Goal: Information Seeking & Learning: Learn about a topic

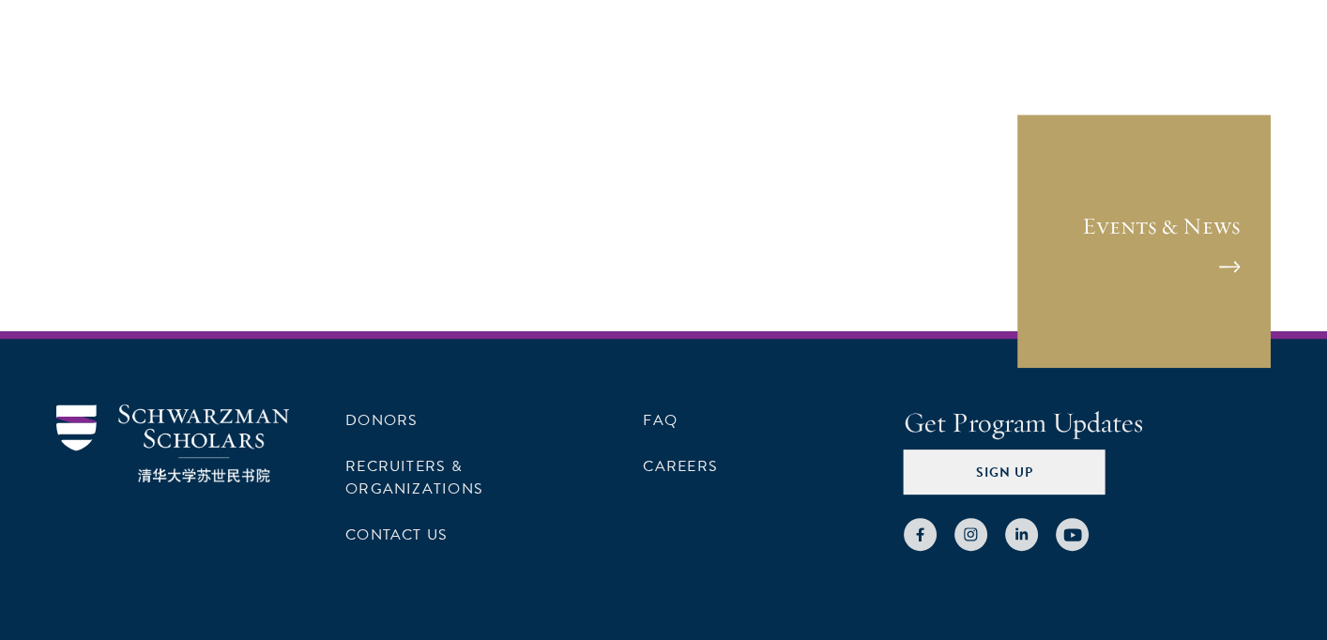
scroll to position [9575, 0]
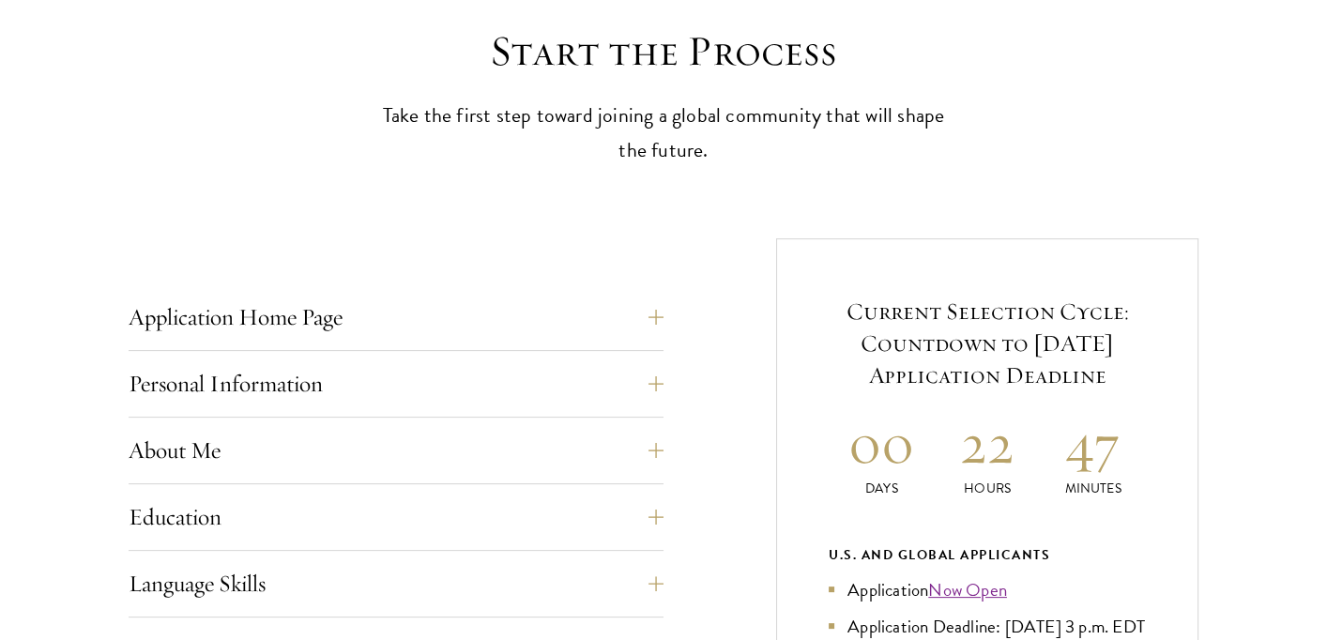
scroll to position [563, 0]
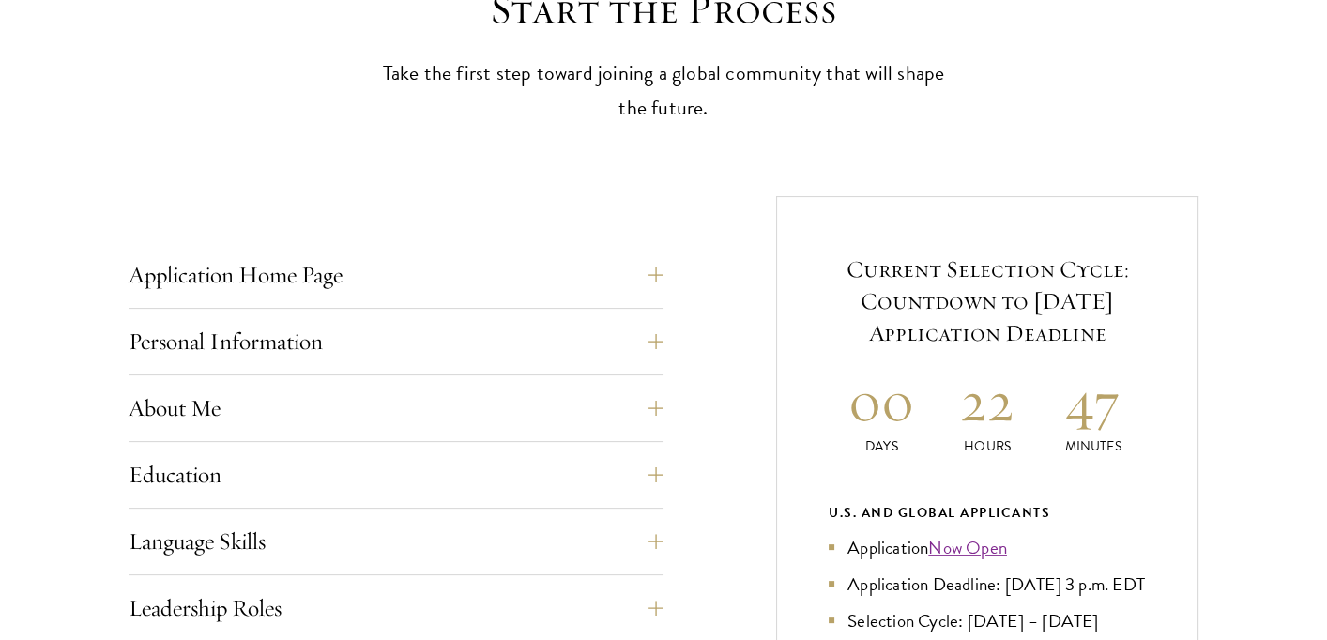
drag, startPoint x: 804, startPoint y: 300, endPoint x: 590, endPoint y: 246, distance: 219.9
click at [829, 253] on h5 "Current Selection Cycle: Countdown to [DATE] Application Deadline" at bounding box center [987, 301] width 317 height 96
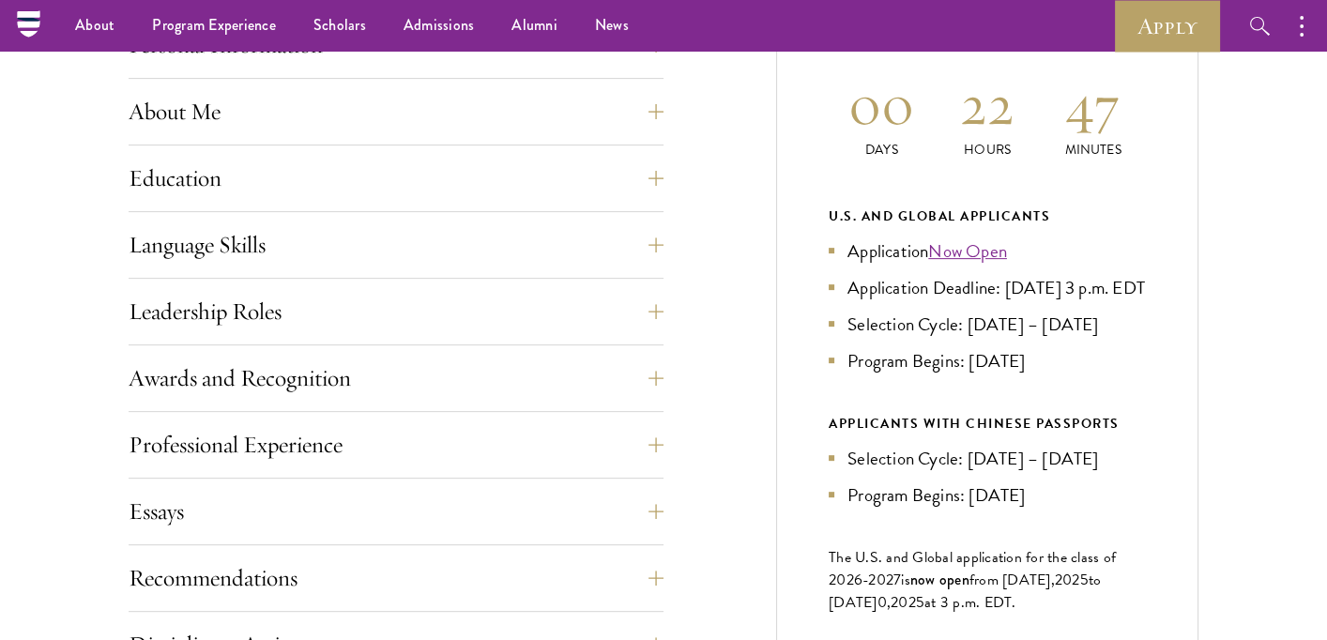
scroll to position [845, 0]
